Goal: Task Accomplishment & Management: Use online tool/utility

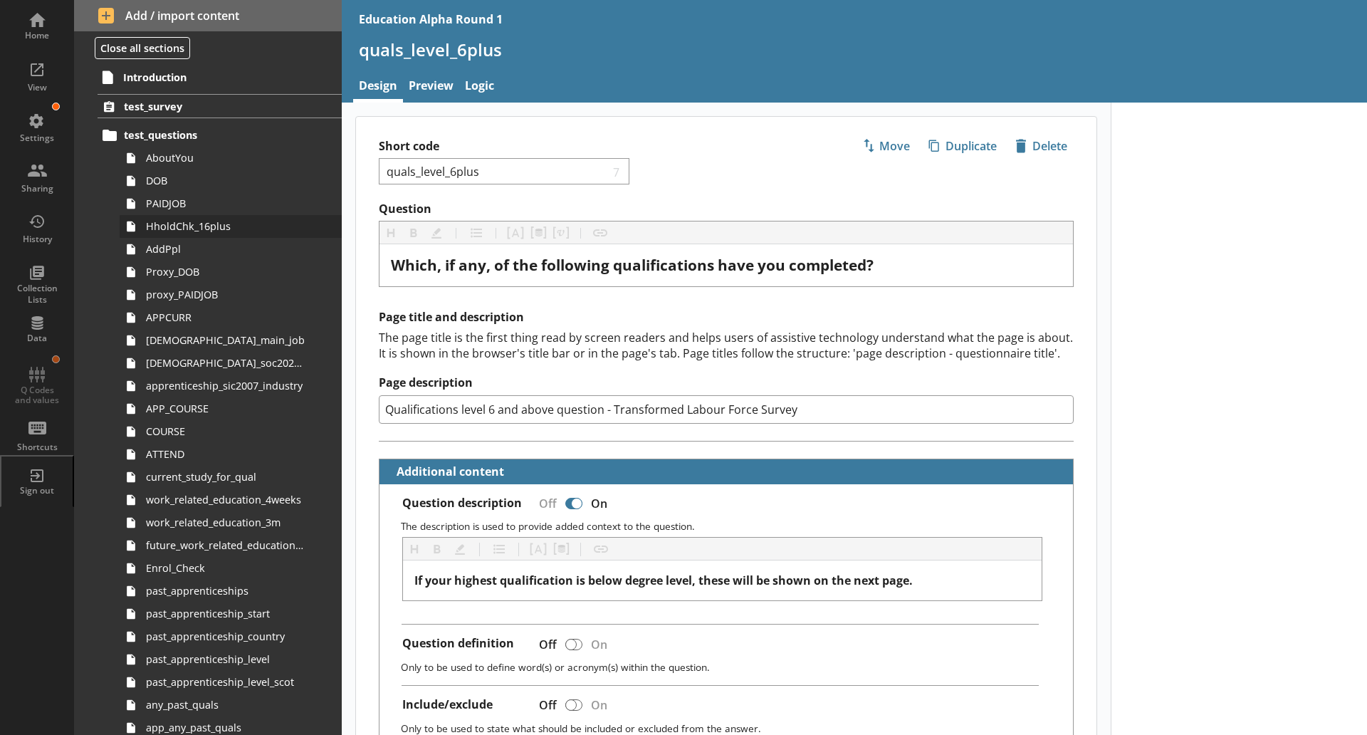
scroll to position [13, 0]
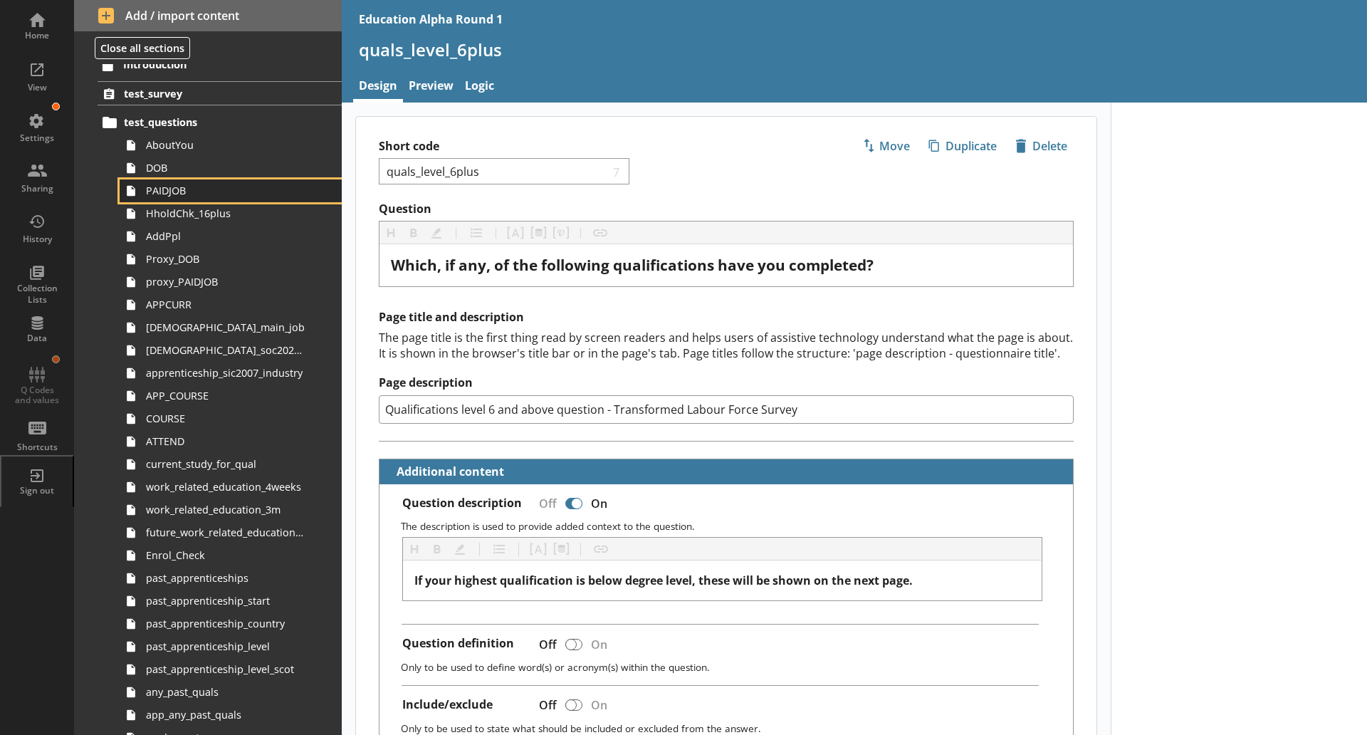
drag, startPoint x: 199, startPoint y: 196, endPoint x: 221, endPoint y: 195, distance: 22.1
click at [199, 196] on span "PAIDJOB" at bounding box center [225, 191] width 159 height 14
type textarea "x"
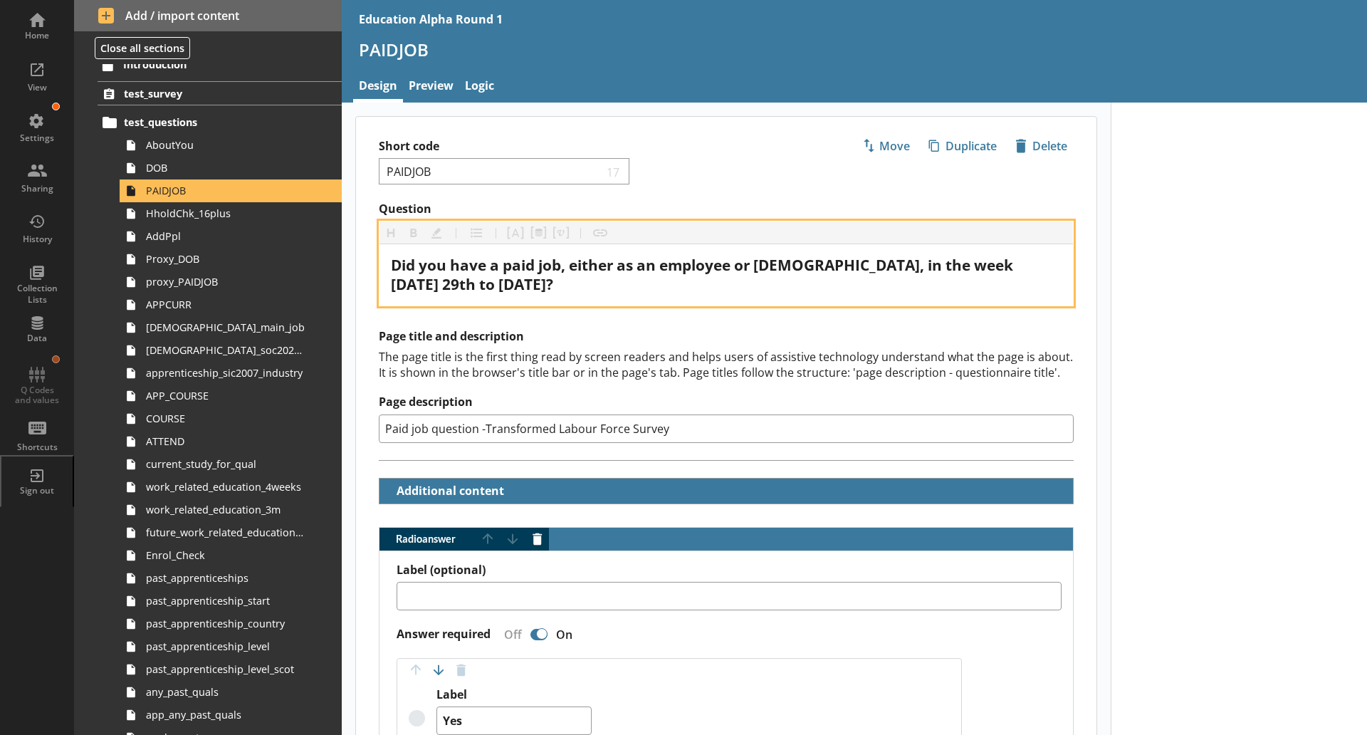
click at [565, 283] on span "Did you have a paid job, either as an employee or [DEMOGRAPHIC_DATA], in the we…" at bounding box center [704, 274] width 626 height 39
click at [426, 292] on span "Did you have a paid job, either as an employee or [DEMOGRAPHIC_DATA], in the we…" at bounding box center [704, 274] width 626 height 39
click at [428, 282] on span "Did you have a paid job, either as an employee or [DEMOGRAPHIC_DATA], in the we…" at bounding box center [704, 274] width 626 height 39
drag, startPoint x: 680, startPoint y: 283, endPoint x: 709, endPoint y: 286, distance: 28.6
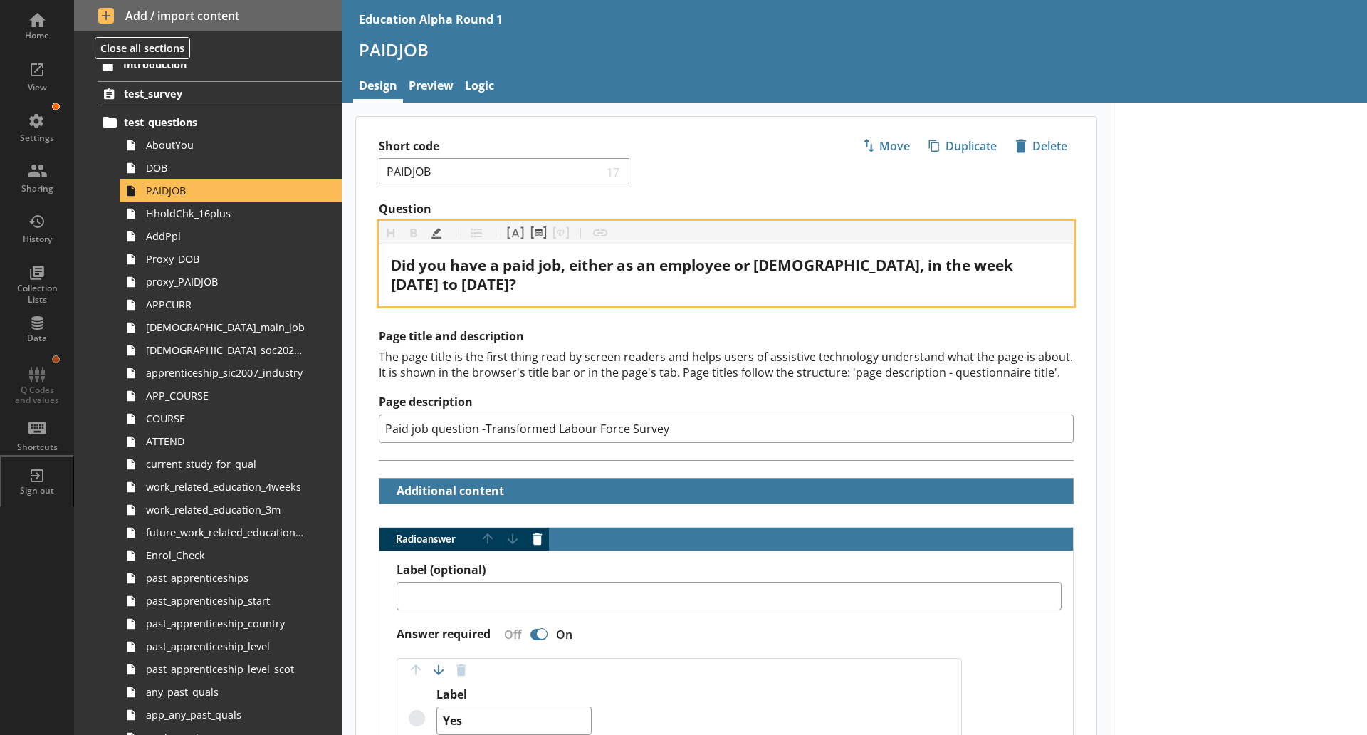
click at [683, 282] on span "Did you have a paid job, either as an employee or [DEMOGRAPHIC_DATA], in the we…" at bounding box center [704, 274] width 626 height 39
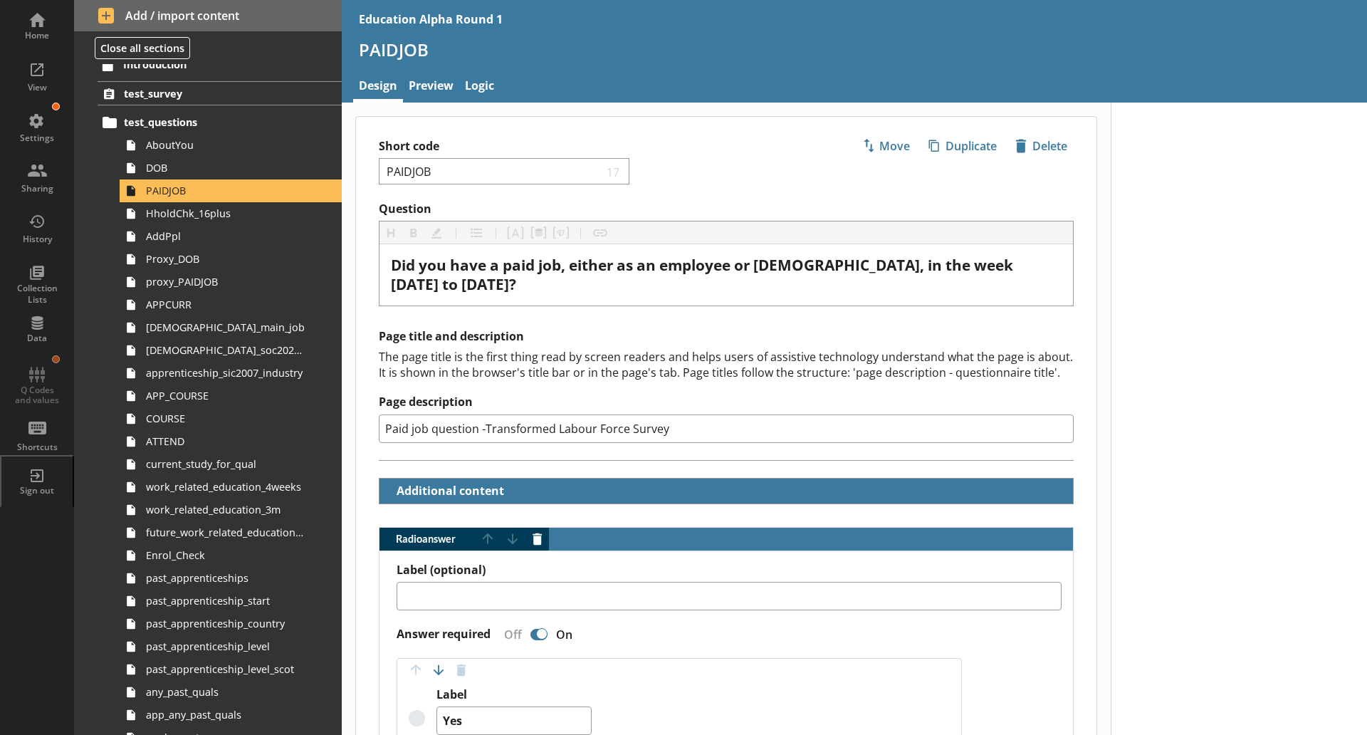
type textarea "x"
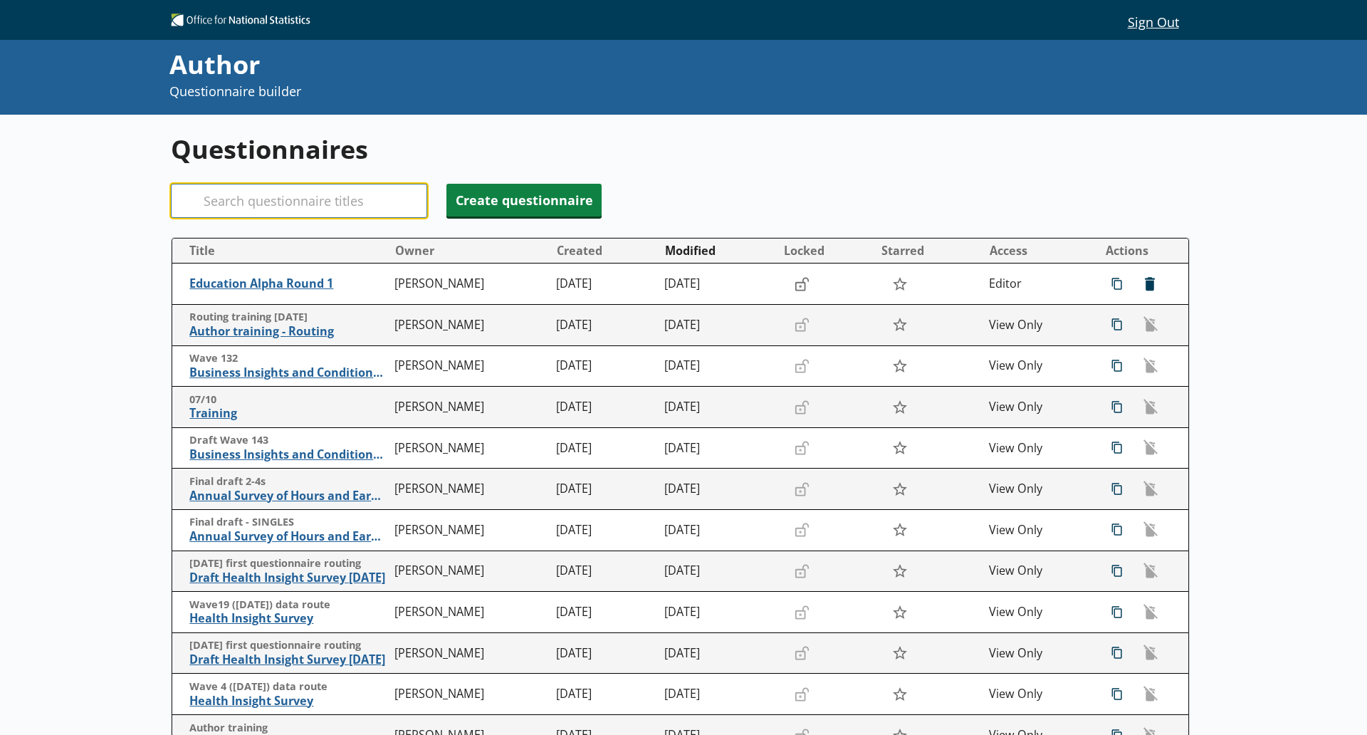
click at [268, 206] on input "Search" at bounding box center [299, 201] width 256 height 34
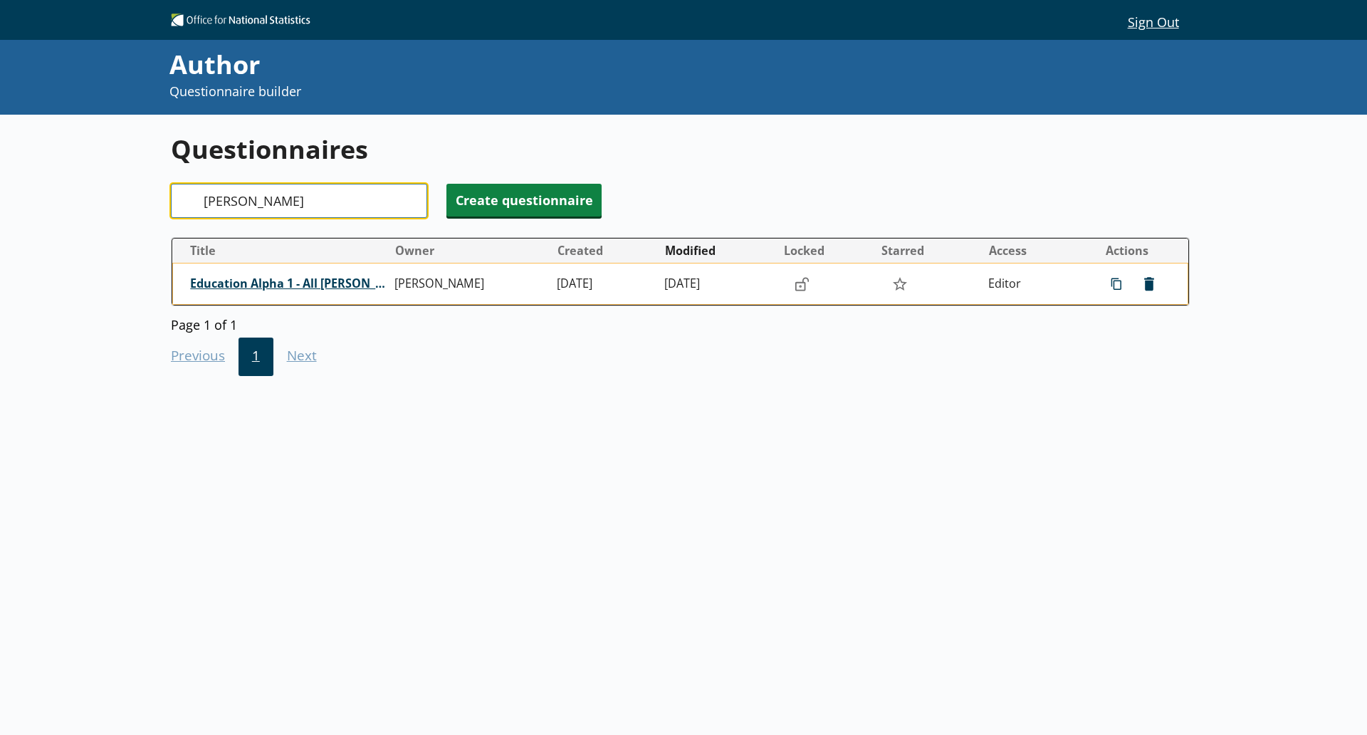
type input "scot"
click at [359, 285] on span "Education Alpha 1 - All SCOT quals" at bounding box center [289, 283] width 198 height 15
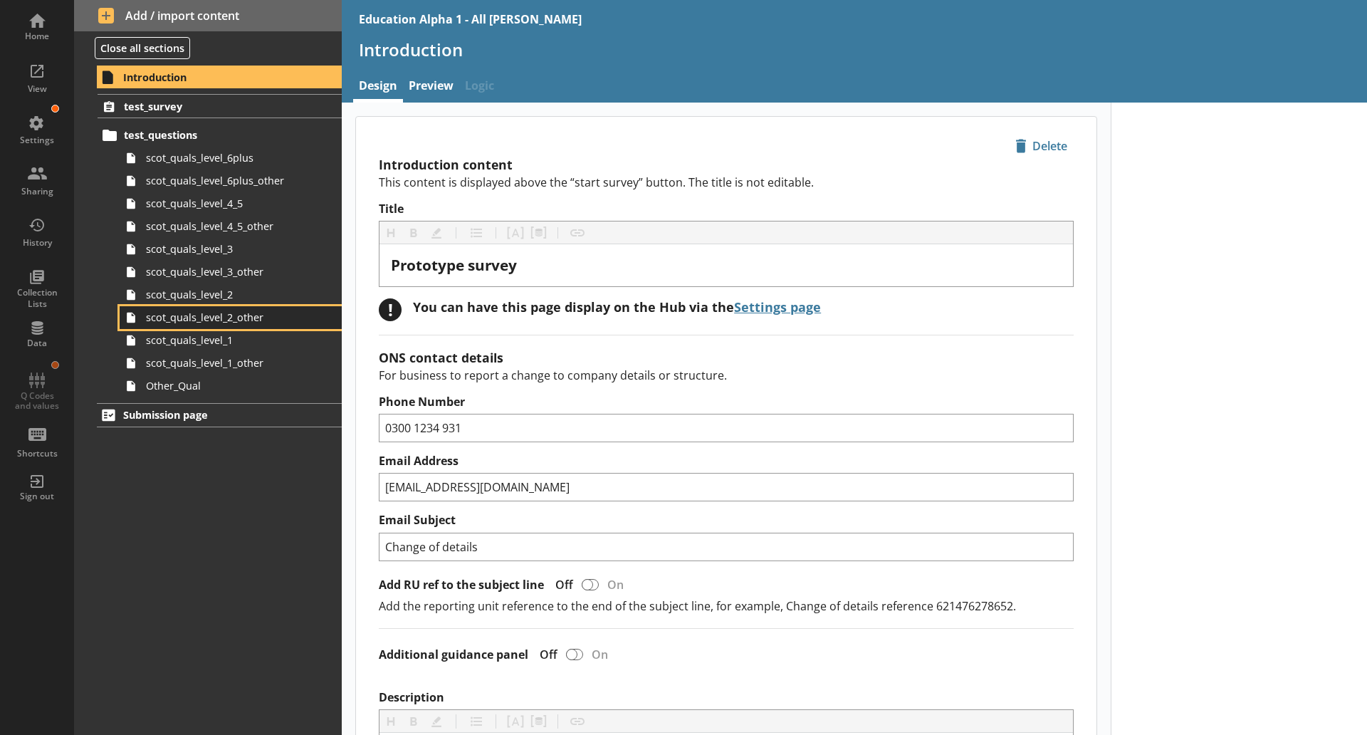
click at [237, 315] on span "scot_quals_level_2_other" at bounding box center [225, 317] width 159 height 14
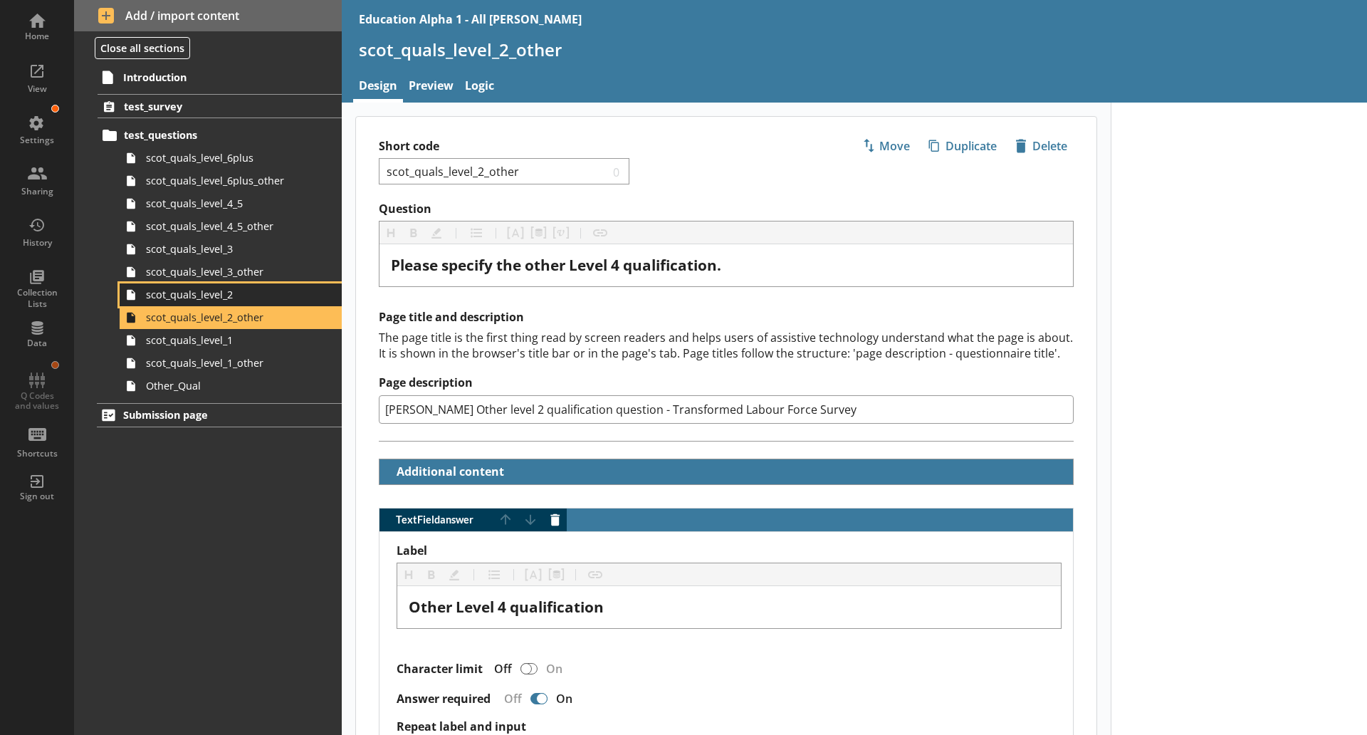
click at [222, 289] on span "scot_quals_level_2" at bounding box center [225, 295] width 159 height 14
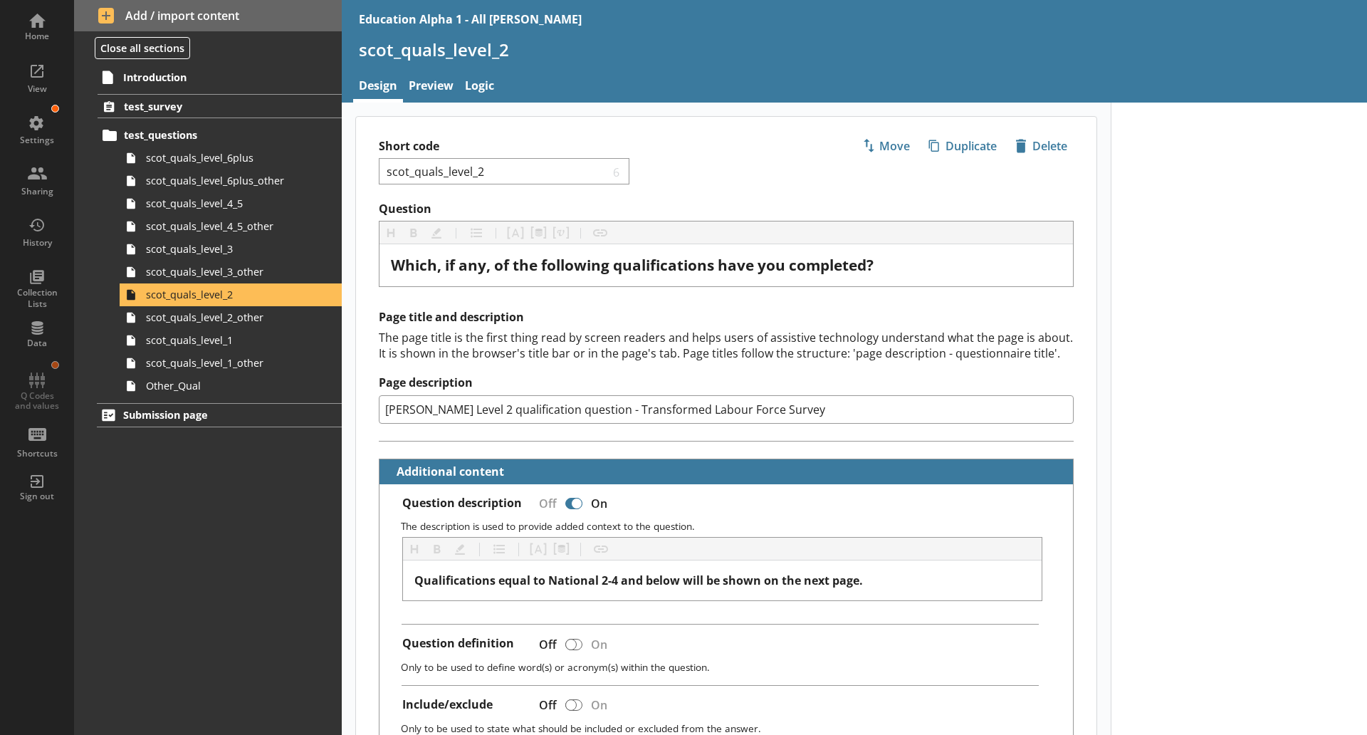
click at [500, 93] on nav "Design Preview Logic" at bounding box center [854, 87] width 1025 height 31
click at [490, 90] on link "Logic" at bounding box center [479, 87] width 41 height 31
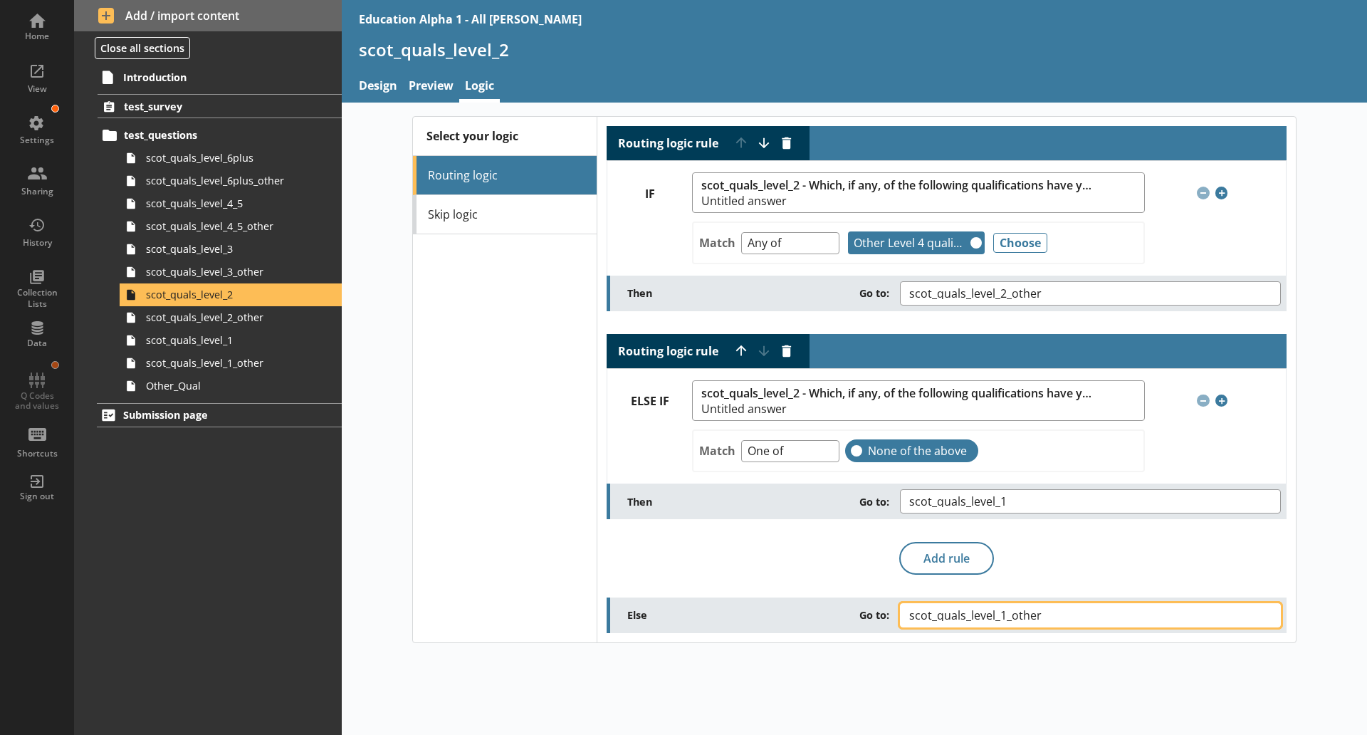
click at [972, 618] on span "scot_quals_level_1_other" at bounding box center [986, 614] width 155 height 11
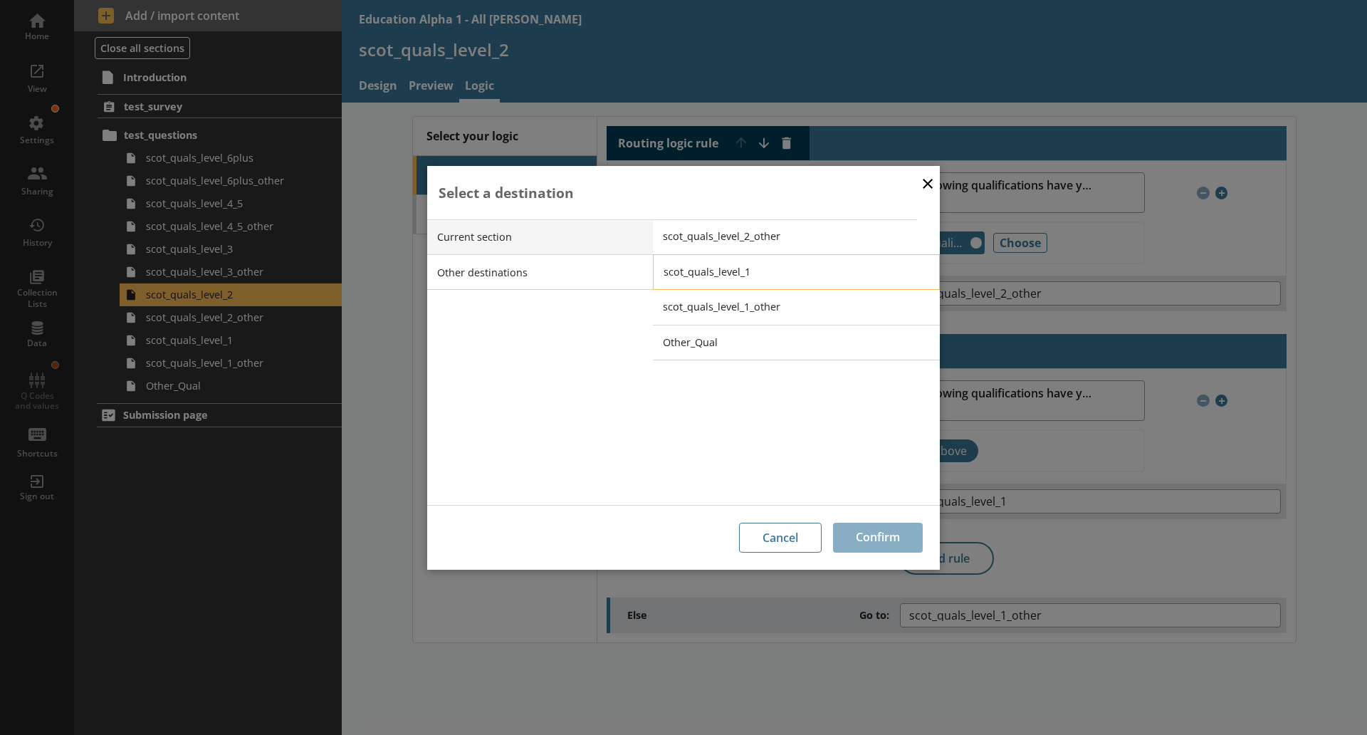
click at [717, 263] on li "scot_quals_level_1" at bounding box center [796, 272] width 287 height 36
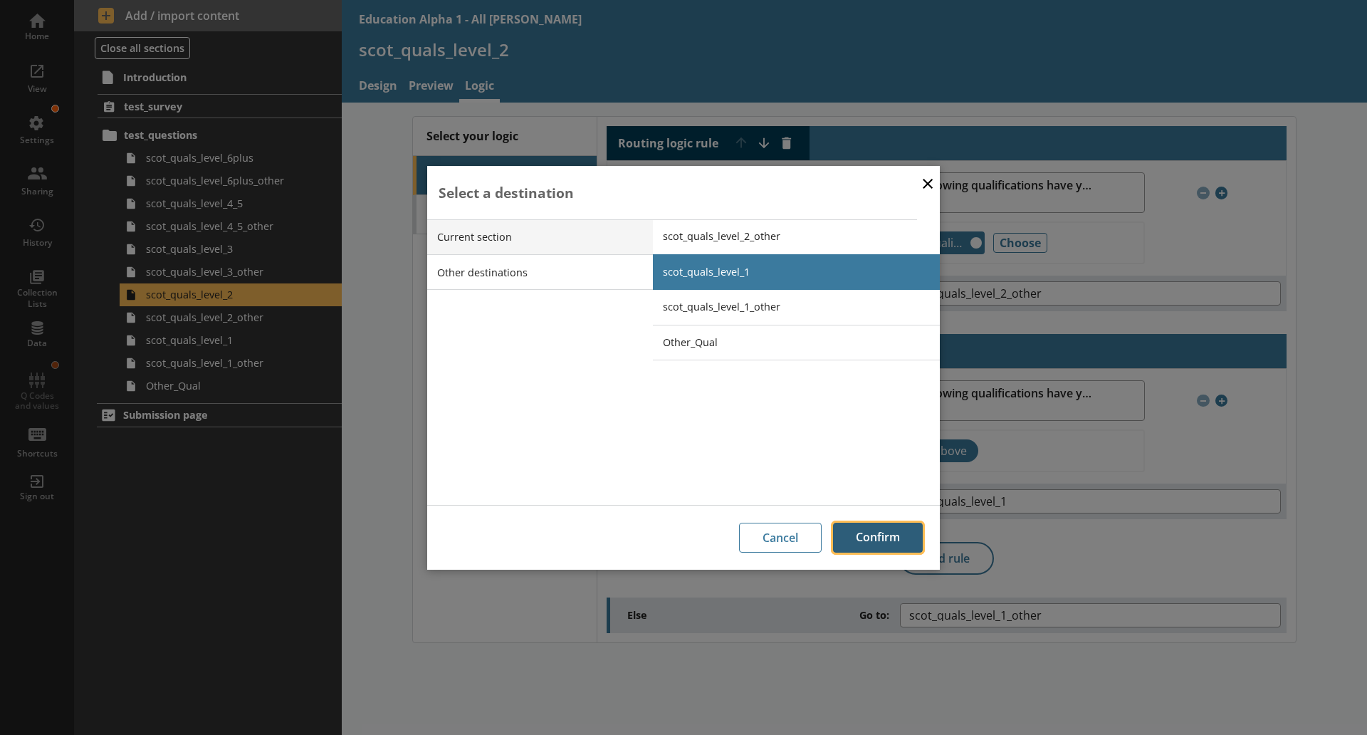
click at [864, 535] on button "Confirm" at bounding box center [878, 537] width 90 height 30
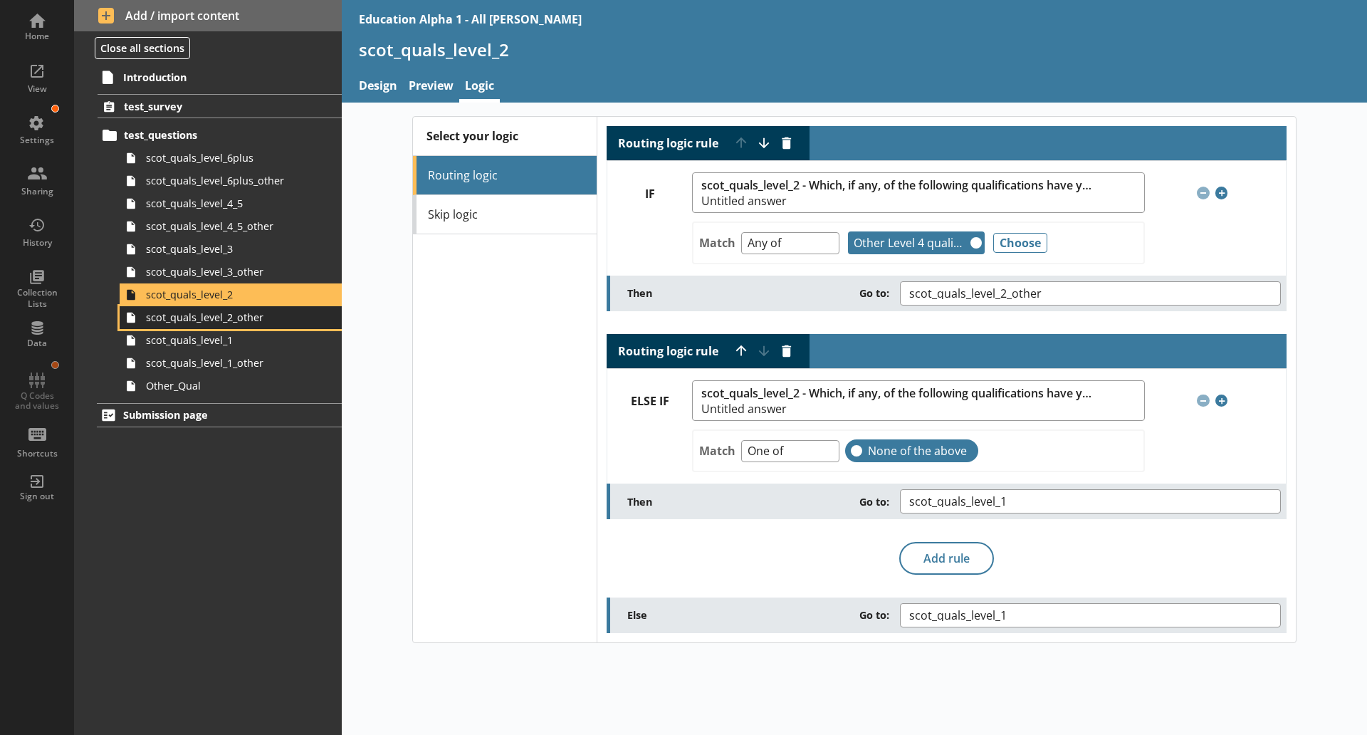
click at [257, 317] on span "scot_quals_level_2_other" at bounding box center [225, 317] width 159 height 14
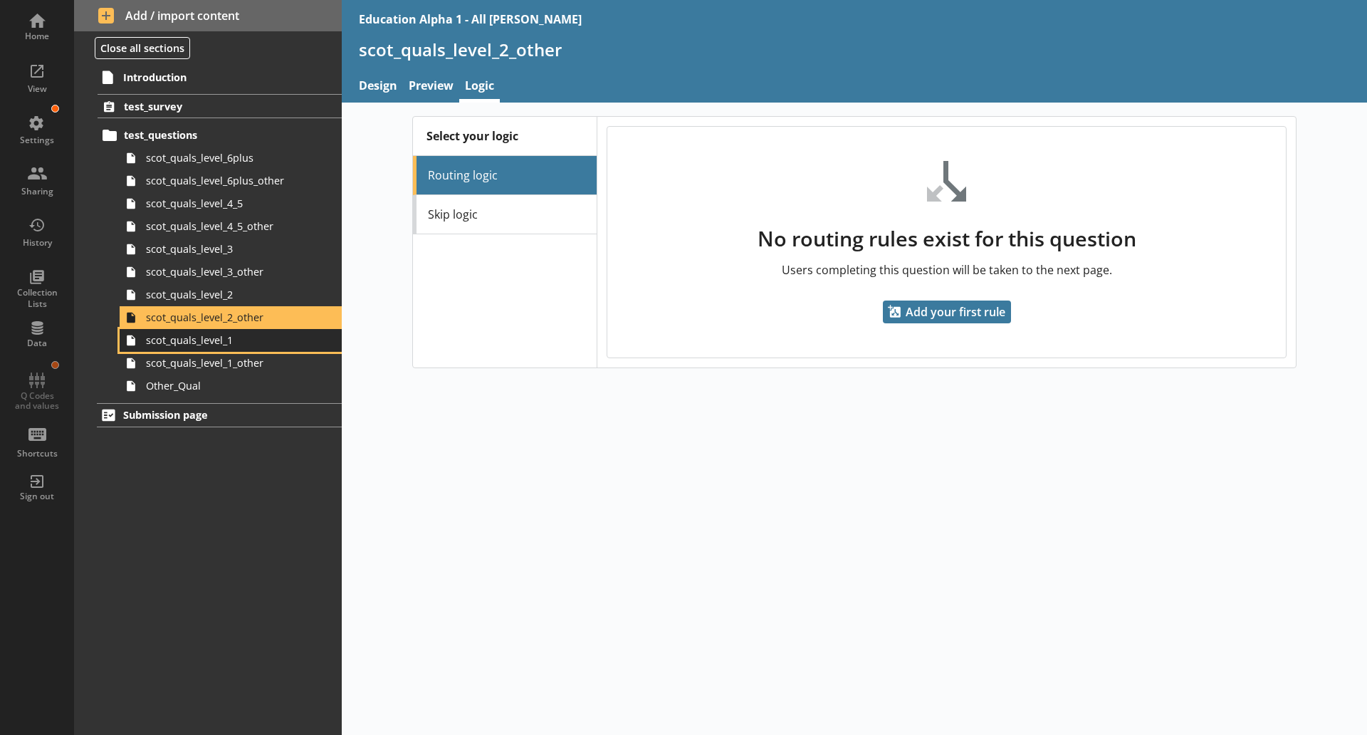
click at [231, 343] on span "scot_quals_level_1" at bounding box center [225, 340] width 159 height 14
